Goal: Task Accomplishment & Management: Manage account settings

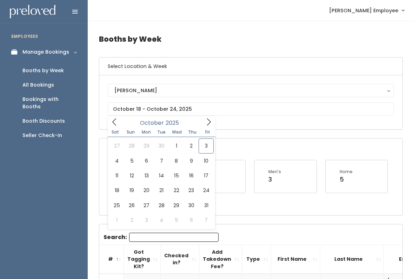
type input "October 11 to October 17"
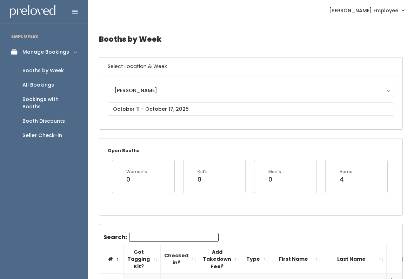
click at [154, 233] on input "Search:" at bounding box center [173, 237] width 89 height 9
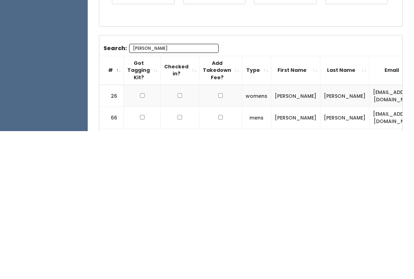
scroll to position [61, 0]
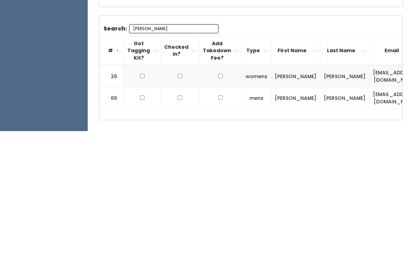
type input "[PERSON_NAME]"
click at [144, 213] on td at bounding box center [142, 224] width 37 height 22
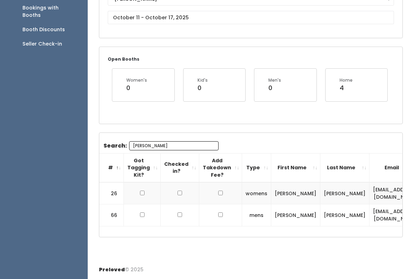
click at [146, 182] on td at bounding box center [142, 193] width 37 height 22
click at [140, 191] on input "checkbox" at bounding box center [142, 193] width 5 height 5
checkbox input "true"
click at [142, 213] on input "checkbox" at bounding box center [142, 215] width 5 height 5
checkbox input "true"
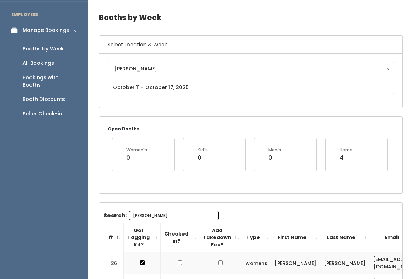
scroll to position [0, 0]
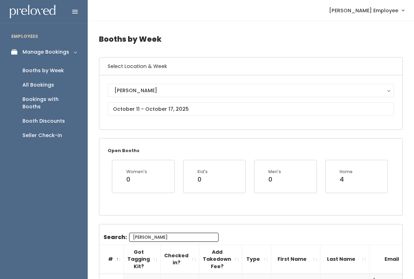
click at [176, 237] on input "[PERSON_NAME]" at bounding box center [173, 237] width 89 height 9
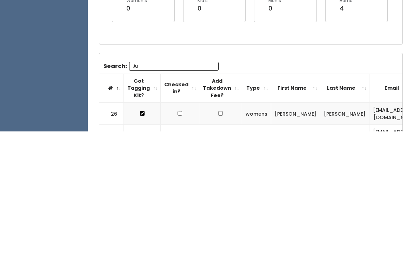
type input "J"
